Goal: Information Seeking & Learning: Learn about a topic

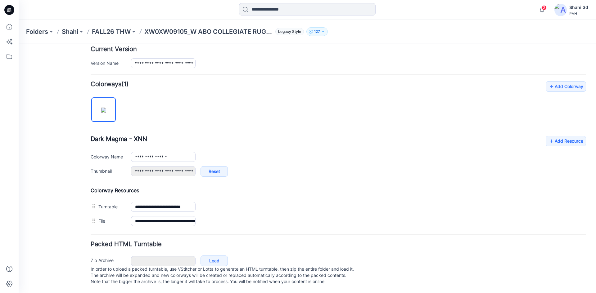
scroll to position [7, 0]
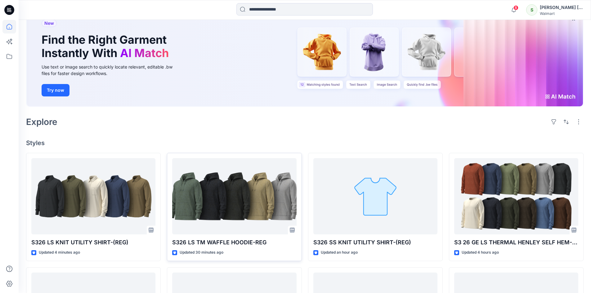
scroll to position [124, 0]
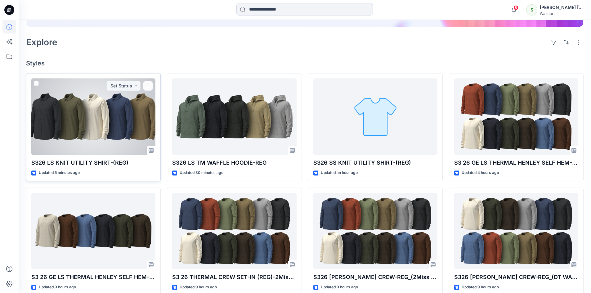
click at [119, 114] on div at bounding box center [93, 116] width 124 height 77
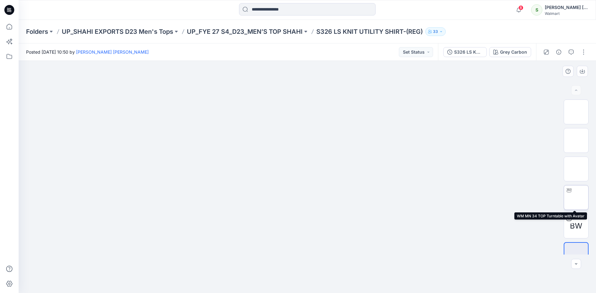
click at [576, 198] on img at bounding box center [576, 198] width 0 height 0
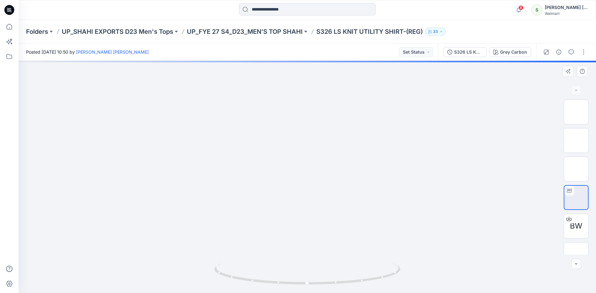
drag, startPoint x: 317, startPoint y: 181, endPoint x: 317, endPoint y: 174, distance: 6.5
click at [317, 39] on img at bounding box center [307, 39] width 422 height 0
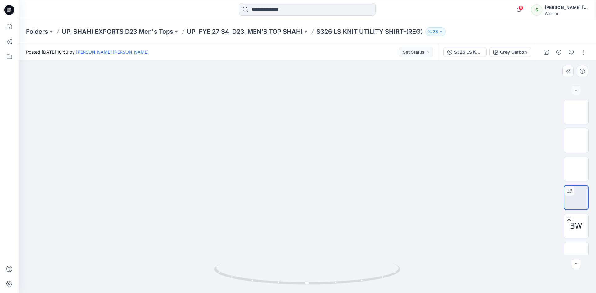
drag, startPoint x: 324, startPoint y: 185, endPoint x: 374, endPoint y: 190, distance: 50.2
click at [368, 34] on img at bounding box center [307, 34] width 522 height 0
drag, startPoint x: 353, startPoint y: 218, endPoint x: 418, endPoint y: 216, distance: 64.9
click at [418, 38] on img at bounding box center [307, 38] width 498 height 0
drag, startPoint x: 308, startPoint y: 282, endPoint x: 337, endPoint y: 250, distance: 43.0
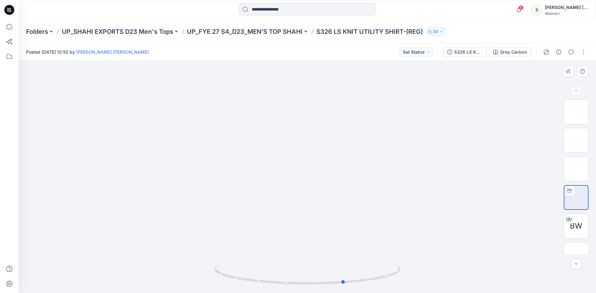
click at [345, 267] on icon at bounding box center [308, 274] width 188 height 23
click at [576, 169] on img at bounding box center [576, 169] width 0 height 0
drag, startPoint x: 323, startPoint y: 167, endPoint x: 371, endPoint y: 172, distance: 48.1
click at [360, 61] on img at bounding box center [307, 61] width 232 height 0
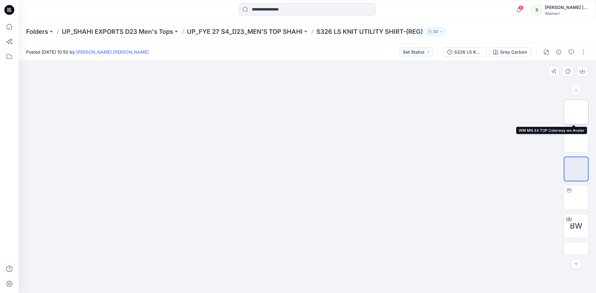
click at [576, 112] on img at bounding box center [576, 112] width 0 height 0
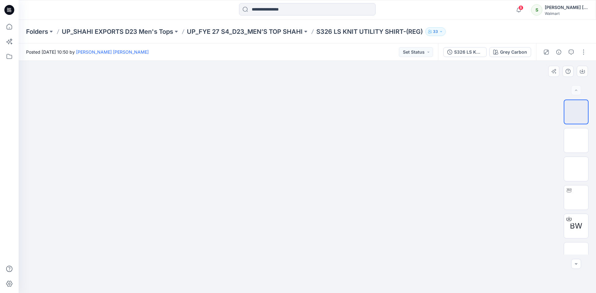
drag, startPoint x: 314, startPoint y: 160, endPoint x: 360, endPoint y: 168, distance: 46.8
click at [360, 61] on img at bounding box center [307, 61] width 232 height 0
click at [576, 198] on img at bounding box center [576, 198] width 0 height 0
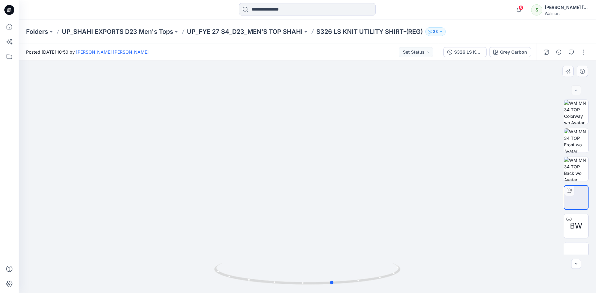
drag, startPoint x: 296, startPoint y: 169, endPoint x: 322, endPoint y: 177, distance: 28.0
click at [322, 177] on div at bounding box center [307, 177] width 577 height 232
drag, startPoint x: 305, startPoint y: 114, endPoint x: 310, endPoint y: 173, distance: 59.8
click at [310, 49] on img at bounding box center [307, 49] width 374 height 0
drag, startPoint x: 302, startPoint y: 173, endPoint x: 326, endPoint y: 174, distance: 24.2
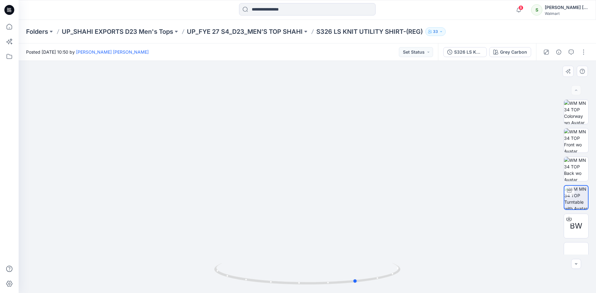
click at [326, 174] on div at bounding box center [307, 177] width 577 height 232
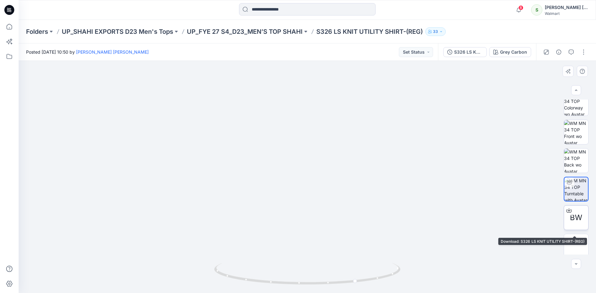
scroll to position [12, 0]
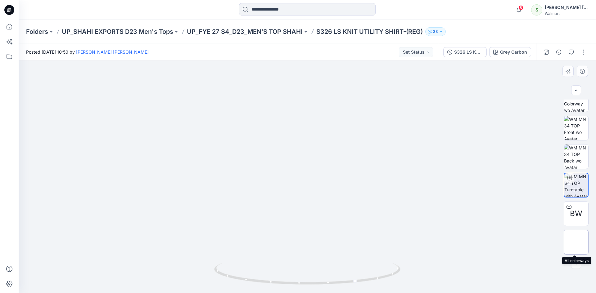
click at [576, 242] on img at bounding box center [576, 242] width 0 height 0
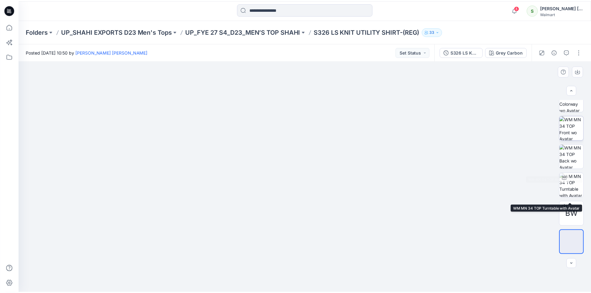
scroll to position [0, 0]
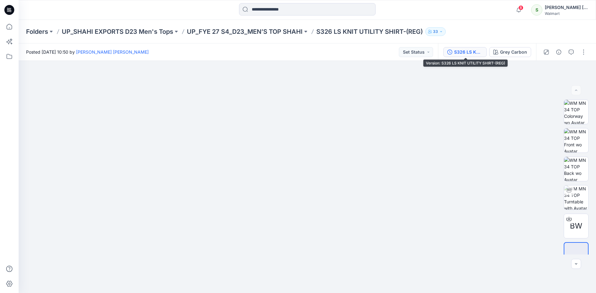
click at [461, 51] on div "S326 LS KNIT UTILITY SHIRT-(REG)" at bounding box center [468, 52] width 29 height 7
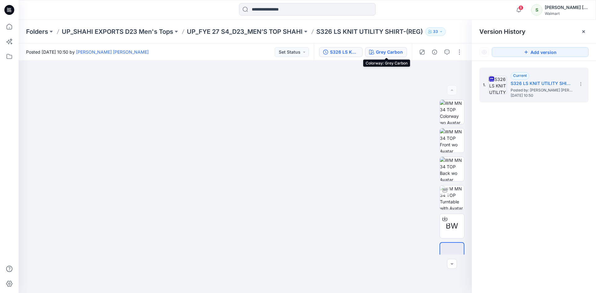
click at [383, 52] on div "Grey Carbon" at bounding box center [389, 52] width 27 height 7
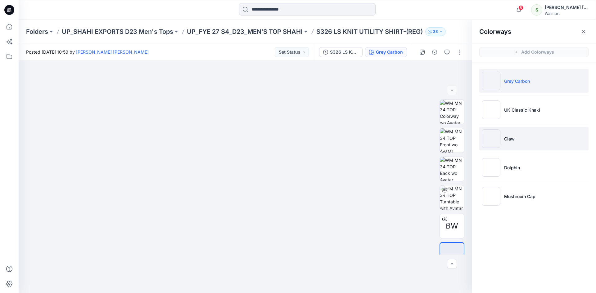
click at [510, 140] on p "Claw" at bounding box center [509, 139] width 11 height 7
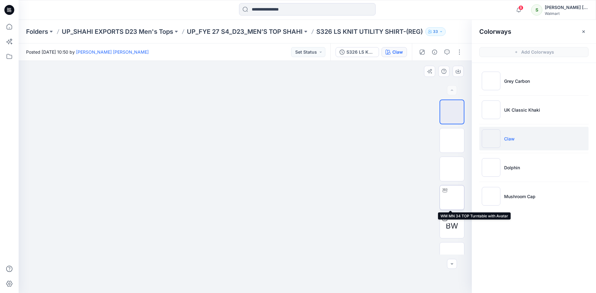
click at [452, 198] on img at bounding box center [452, 198] width 0 height 0
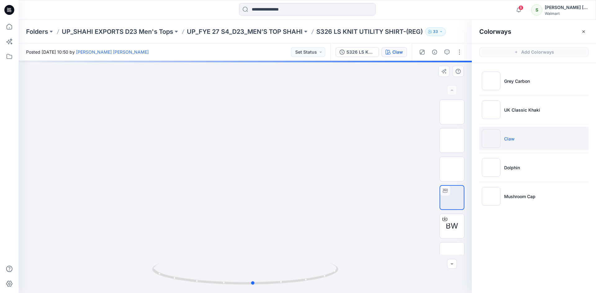
drag, startPoint x: 271, startPoint y: 153, endPoint x: 261, endPoint y: 153, distance: 9.6
click at [261, 153] on div at bounding box center [245, 177] width 453 height 232
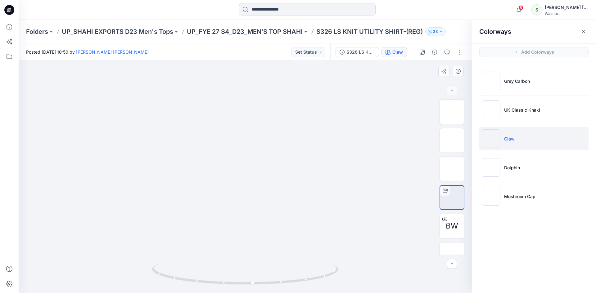
drag, startPoint x: 253, startPoint y: 130, endPoint x: 254, endPoint y: 212, distance: 82.2
drag, startPoint x: 239, startPoint y: 186, endPoint x: 307, endPoint y: 191, distance: 68.1
click at [306, 194] on div at bounding box center [245, 177] width 453 height 232
drag, startPoint x: 12, startPoint y: 9, endPoint x: 32, endPoint y: 1, distance: 21.7
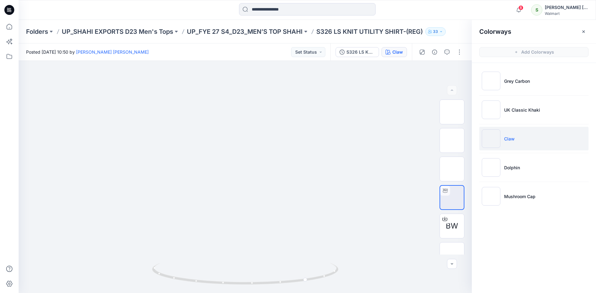
click at [12, 9] on icon at bounding box center [9, 10] width 10 height 10
